Goal: Task Accomplishment & Management: Manage account settings

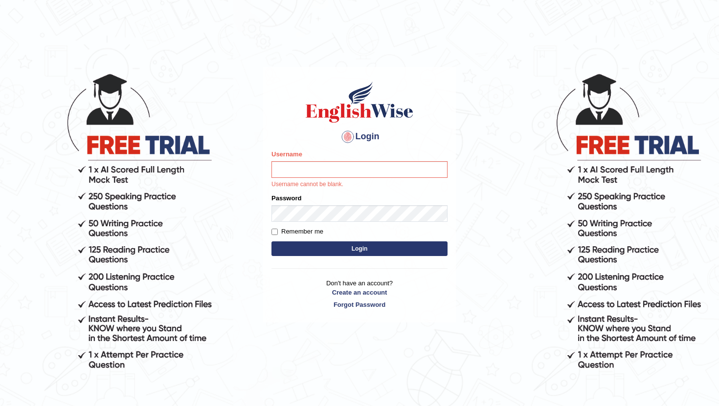
click at [391, 173] on input "Username" at bounding box center [359, 169] width 176 height 17
type input "PoojaD"
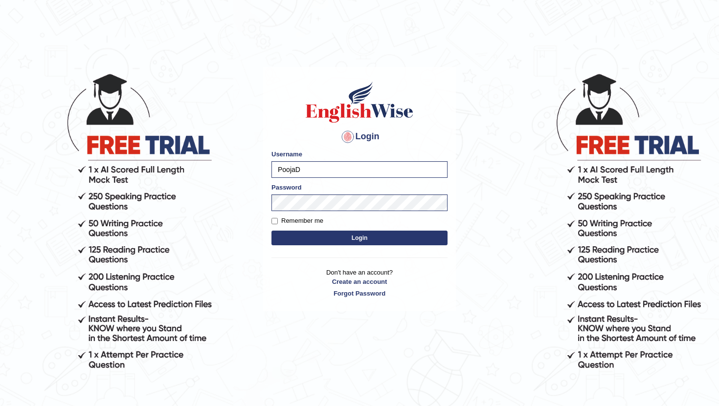
click at [385, 240] on button "Login" at bounding box center [359, 238] width 176 height 15
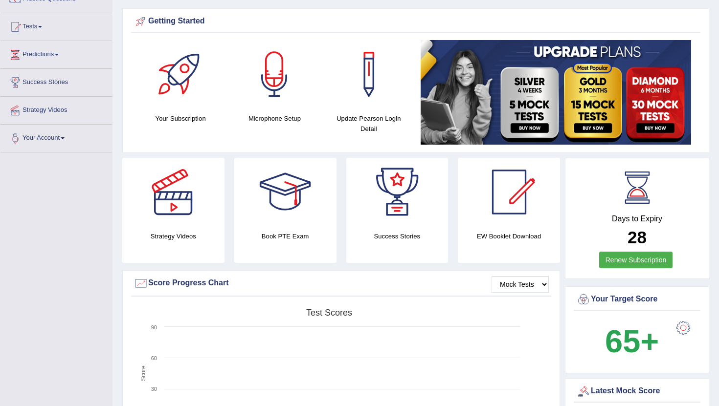
scroll to position [93, 0]
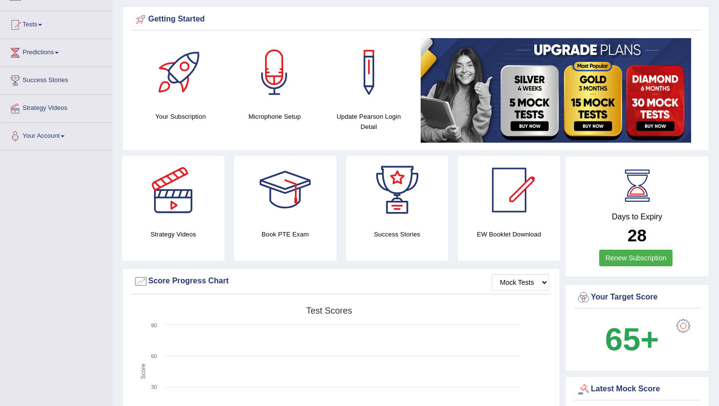
click at [651, 260] on link "Renew Subscription" at bounding box center [636, 258] width 74 height 17
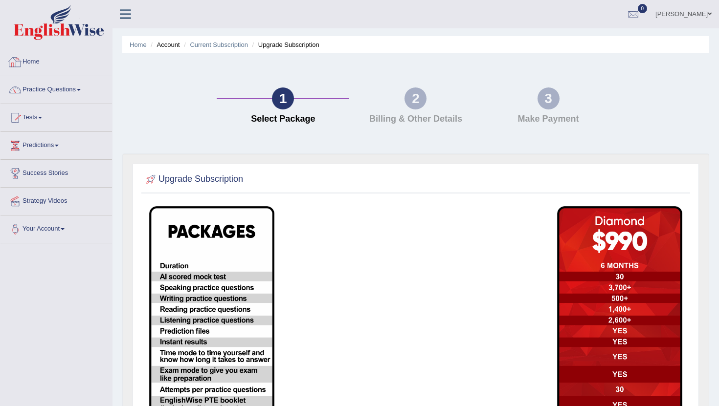
click at [52, 66] on link "Home" at bounding box center [56, 60] width 112 height 24
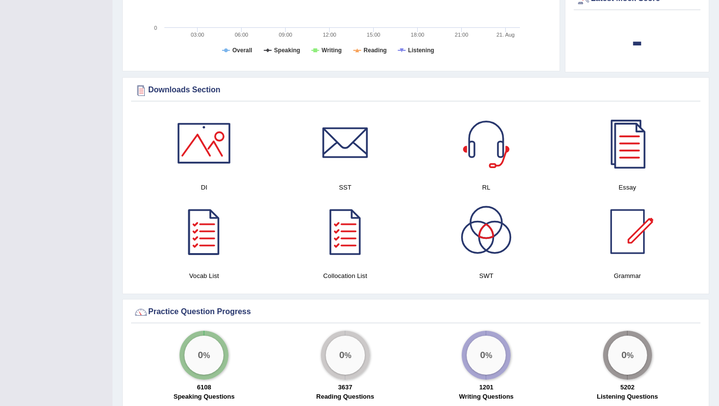
scroll to position [421, 0]
click at [205, 240] on div at bounding box center [204, 232] width 68 height 68
click at [210, 141] on div at bounding box center [204, 144] width 68 height 68
click at [366, 152] on div at bounding box center [345, 144] width 68 height 68
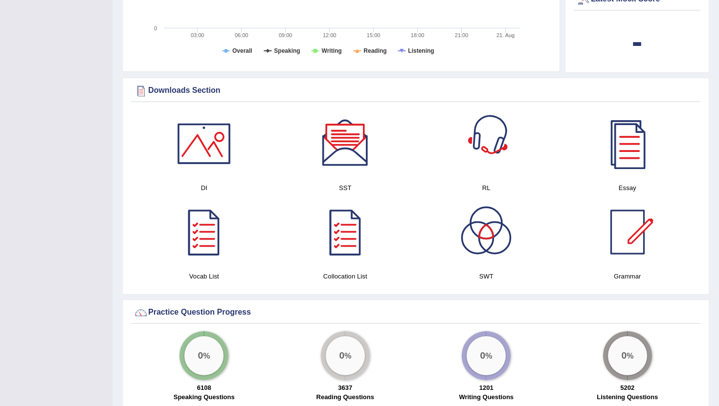
click at [492, 153] on div at bounding box center [486, 144] width 68 height 68
